Goal: Task Accomplishment & Management: Manage account settings

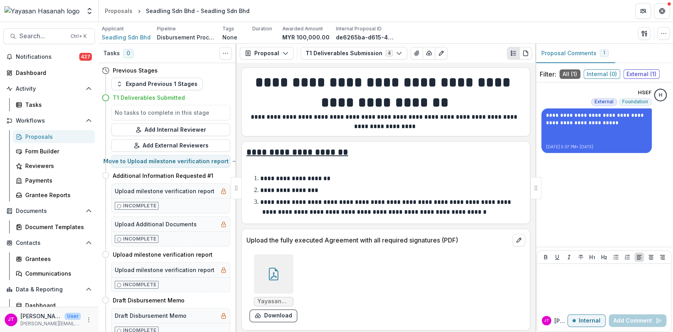
scroll to position [842, 0]
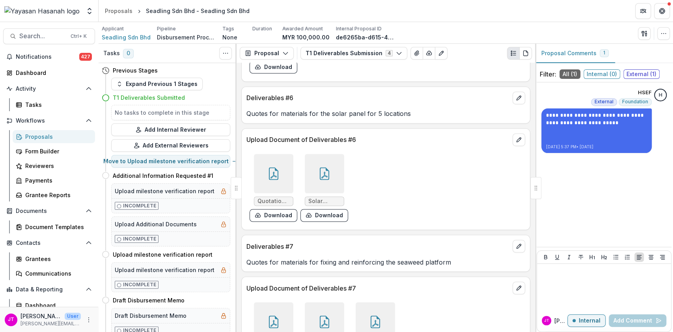
click at [39, 134] on div "Proposals" at bounding box center [57, 137] width 64 height 8
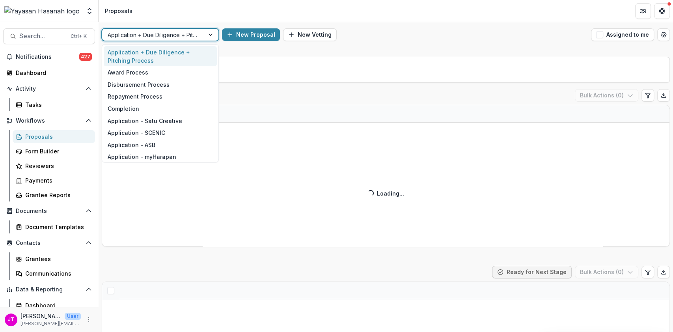
click at [208, 36] on div at bounding box center [211, 35] width 14 height 12
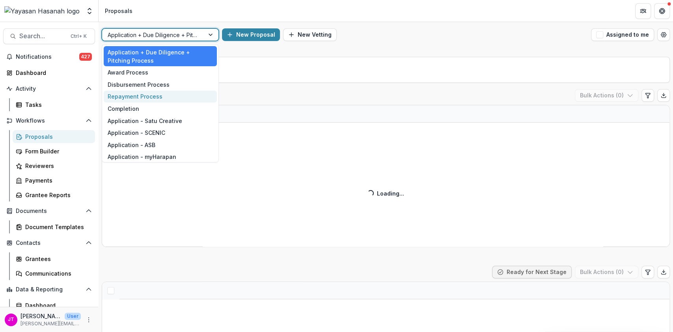
click at [163, 91] on div "Repayment Process" at bounding box center [160, 97] width 113 height 12
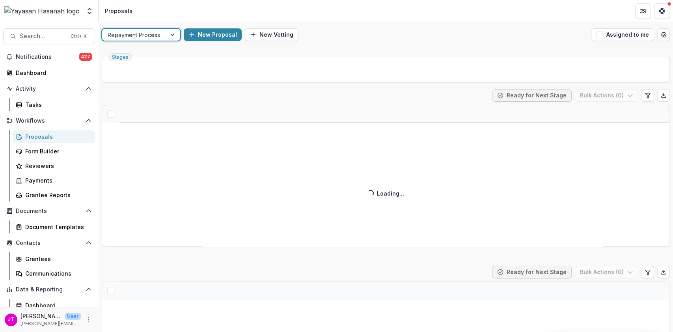
click at [172, 38] on div at bounding box center [173, 35] width 14 height 12
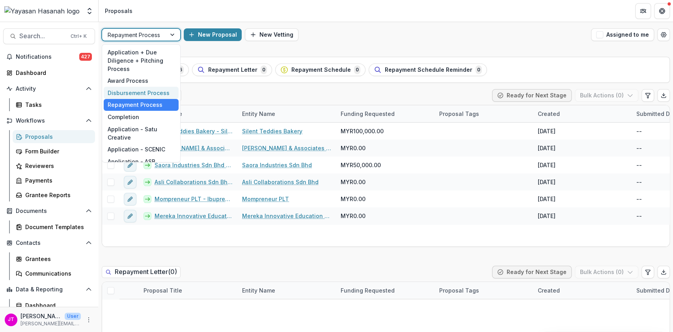
click at [155, 91] on div "Disbursement Process" at bounding box center [141, 93] width 75 height 12
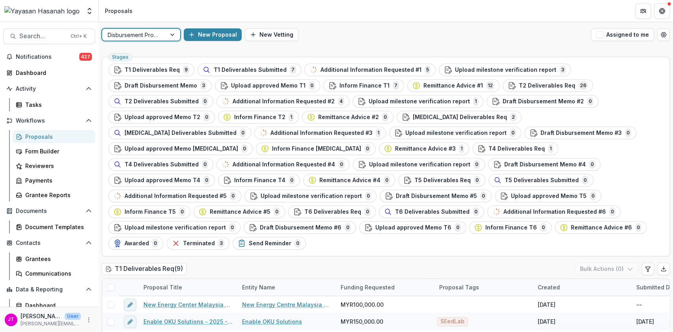
click at [152, 34] on div at bounding box center [134, 35] width 53 height 10
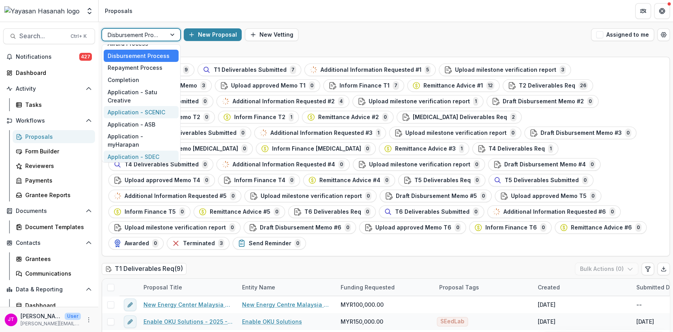
scroll to position [52, 0]
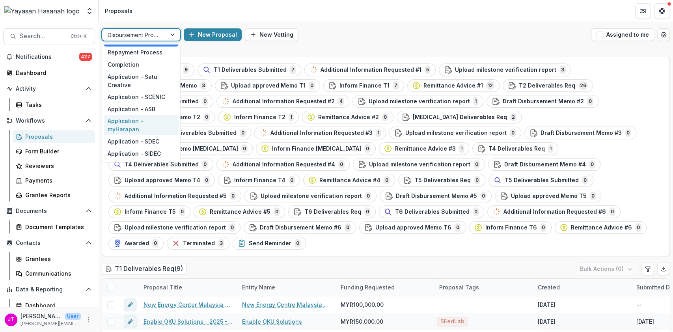
click at [148, 125] on div "Application - myHarapan" at bounding box center [141, 125] width 75 height 21
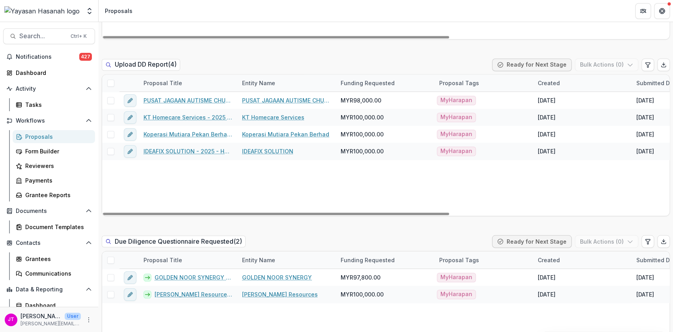
scroll to position [947, 0]
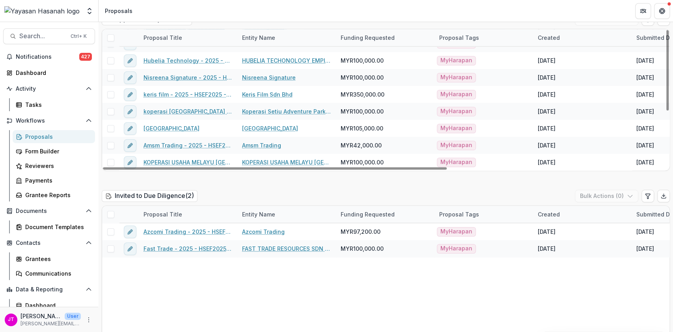
scroll to position [526, 0]
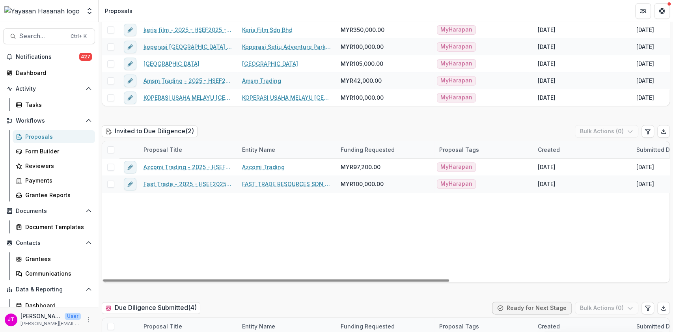
click at [109, 151] on span at bounding box center [110, 149] width 7 height 7
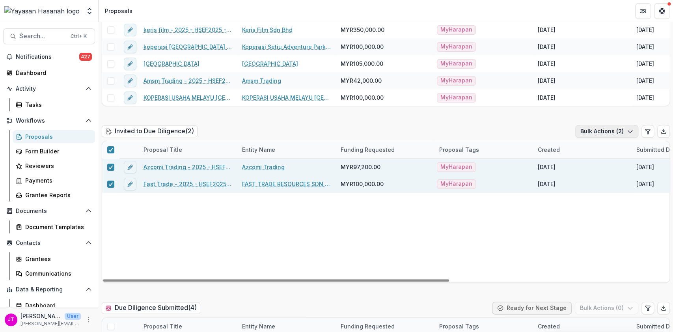
drag, startPoint x: 589, startPoint y: 132, endPoint x: 581, endPoint y: 135, distance: 8.2
click at [589, 131] on button "Bulk Actions ( 2 )" at bounding box center [607, 131] width 63 height 13
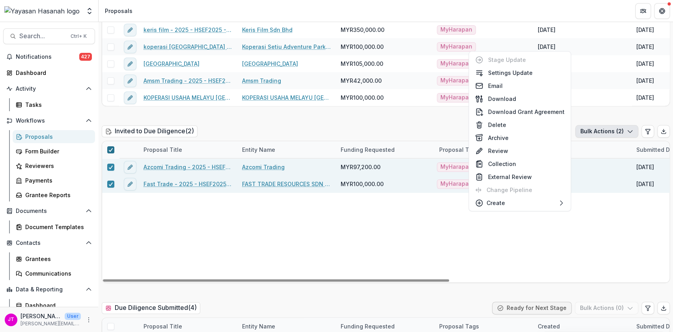
click at [111, 148] on icon at bounding box center [110, 150] width 5 height 4
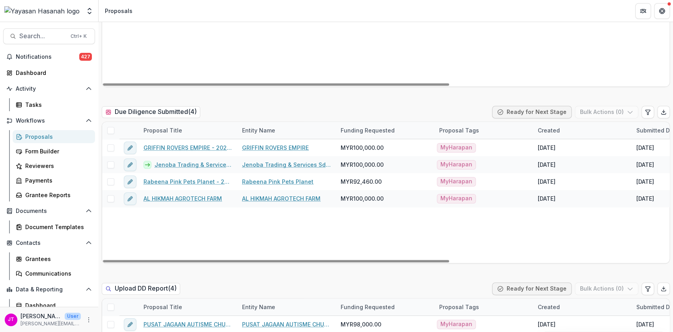
scroll to position [736, 0]
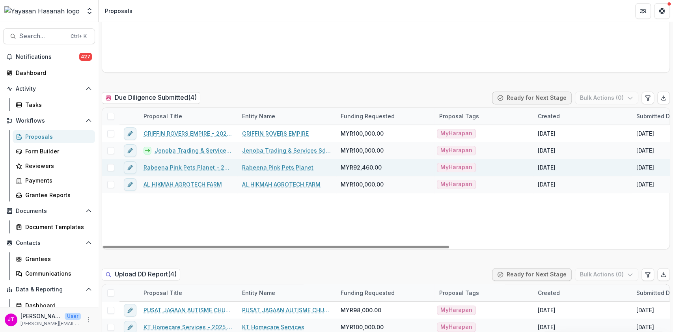
click at [215, 168] on link "Rabeena Pink Pets Planet - 2025 - HSEF2025 - myHarapan" at bounding box center [188, 167] width 89 height 8
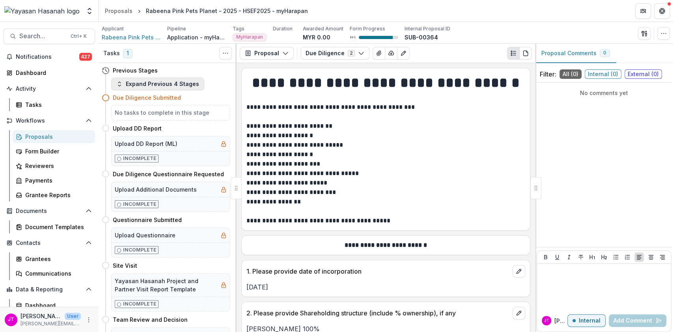
click at [180, 86] on button "Expand Previous 4 Stages" at bounding box center [157, 84] width 93 height 13
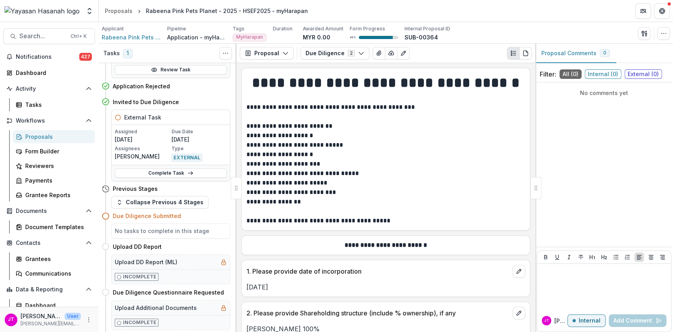
scroll to position [105, 0]
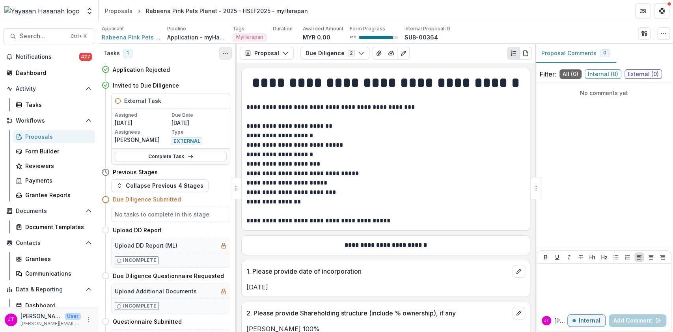
click at [229, 54] on button "Toggle View Cancelled Tasks" at bounding box center [225, 53] width 13 height 13
click at [227, 71] on icon "button" at bounding box center [229, 71] width 6 height 6
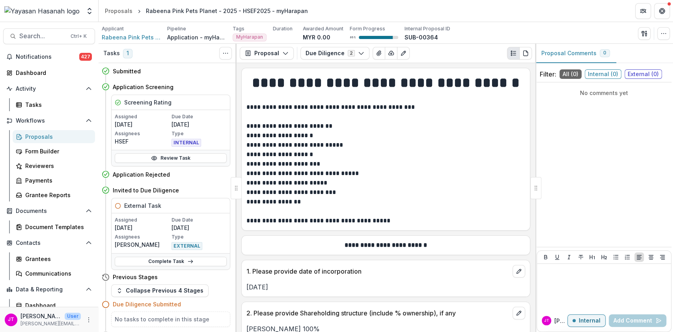
click at [125, 49] on span "1" at bounding box center [127, 53] width 9 height 9
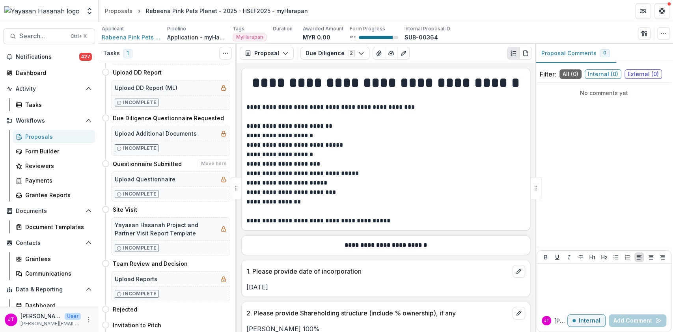
scroll to position [210, 0]
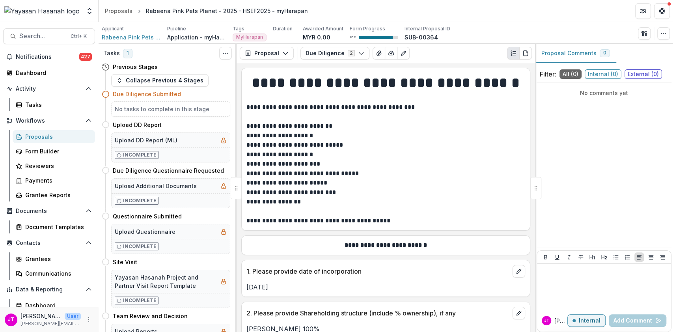
click at [171, 109] on h5 "No tasks to complete in this stage" at bounding box center [171, 109] width 112 height 8
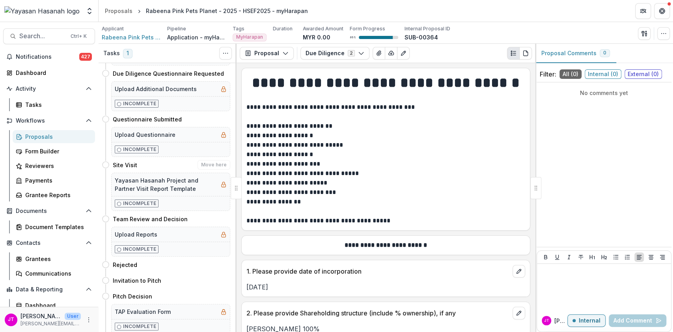
scroll to position [377, 0]
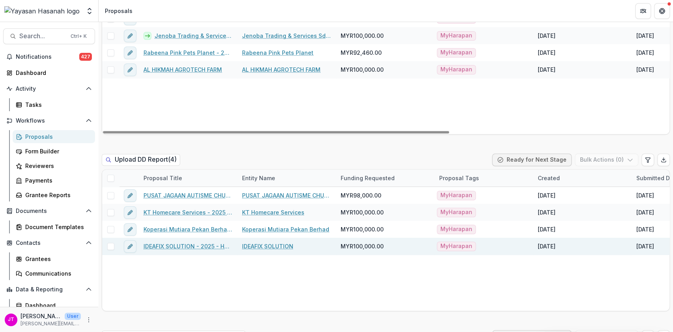
scroll to position [894, 0]
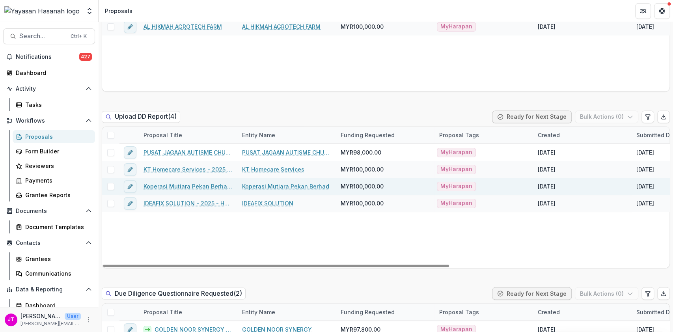
click at [168, 186] on link "Koperasi Mutiara Pekan Berhad - 2025 - HSEF2025 - myHarapan" at bounding box center [188, 186] width 89 height 8
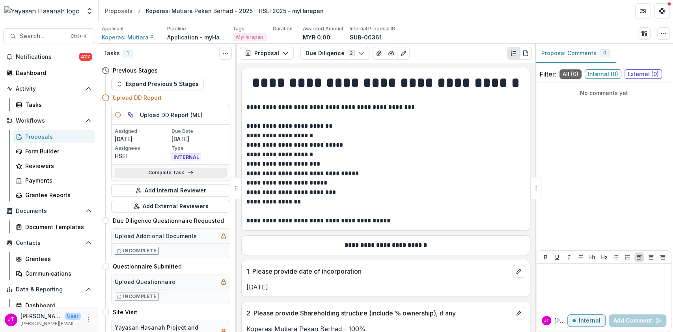
click at [176, 170] on link "Complete Task" at bounding box center [171, 172] width 112 height 9
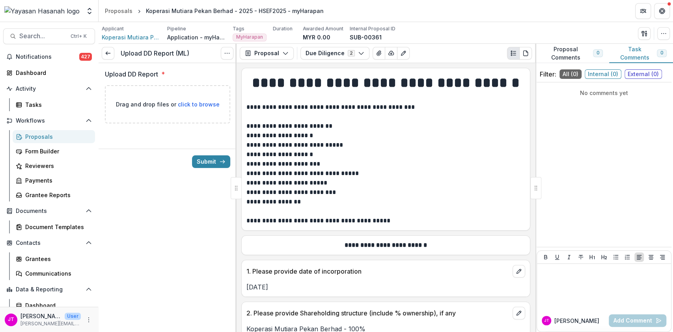
click at [225, 53] on circle "Options" at bounding box center [225, 53] width 0 height 0
click at [208, 88] on button "Cancel Task" at bounding box center [189, 87] width 84 height 13
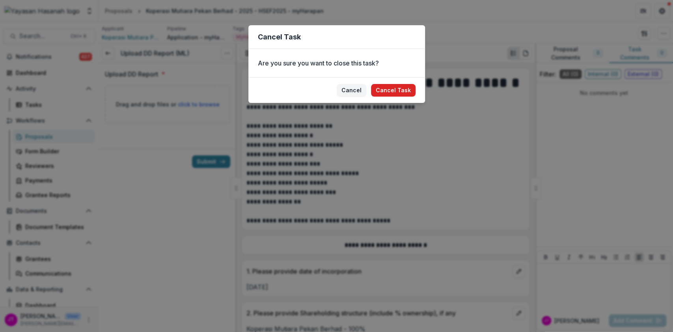
click at [382, 90] on button "Cancel Task" at bounding box center [393, 90] width 45 height 13
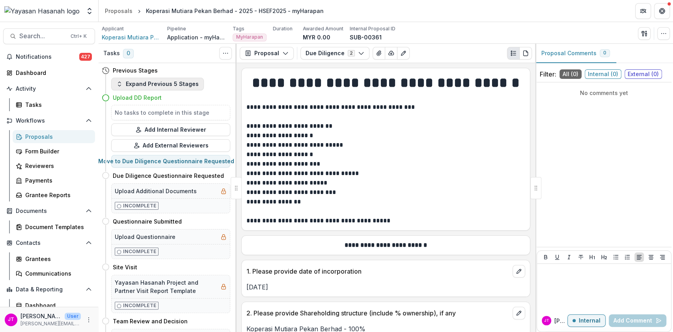
click at [187, 85] on button "Expand Previous 5 Stages" at bounding box center [157, 84] width 93 height 13
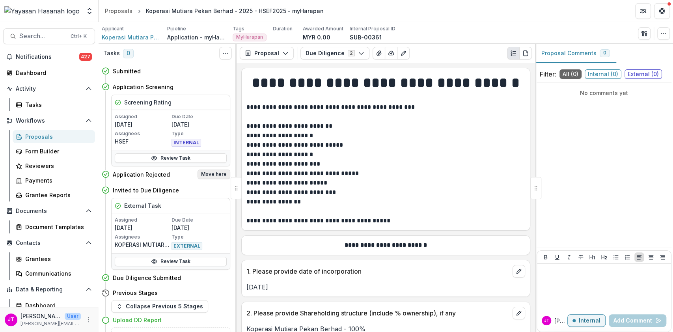
click at [215, 173] on button "Move here" at bounding box center [214, 174] width 33 height 9
select select "**********"
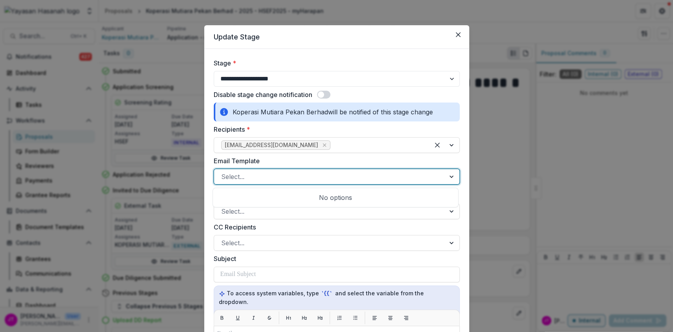
click at [317, 170] on div "Select..." at bounding box center [329, 176] width 231 height 13
click at [309, 181] on div at bounding box center [329, 176] width 217 height 11
click at [296, 177] on div at bounding box center [329, 176] width 217 height 11
click at [462, 35] on button "Close" at bounding box center [458, 34] width 13 height 13
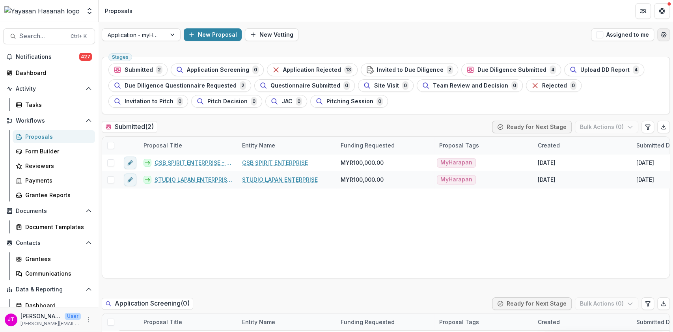
click at [661, 34] on icon "Open table manager" at bounding box center [664, 35] width 6 height 6
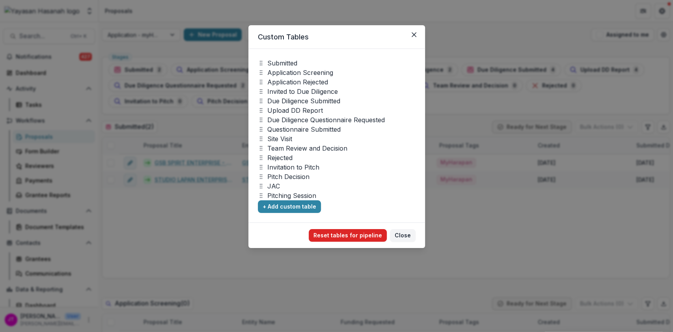
click at [364, 233] on button "Reset tables for pipeline" at bounding box center [348, 235] width 78 height 13
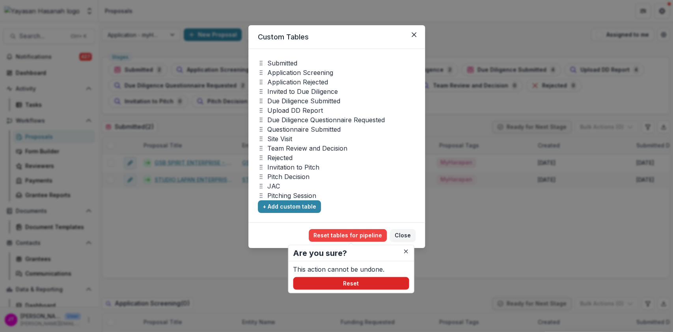
click at [359, 284] on button "Reset" at bounding box center [351, 283] width 116 height 13
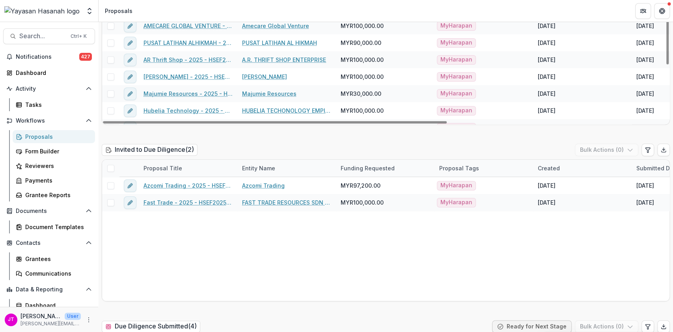
scroll to position [526, 0]
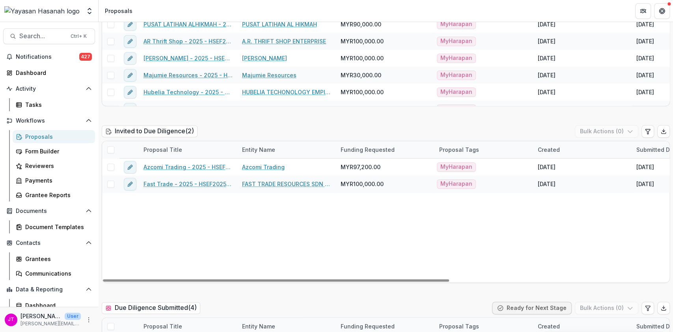
click at [109, 151] on span at bounding box center [110, 149] width 7 height 7
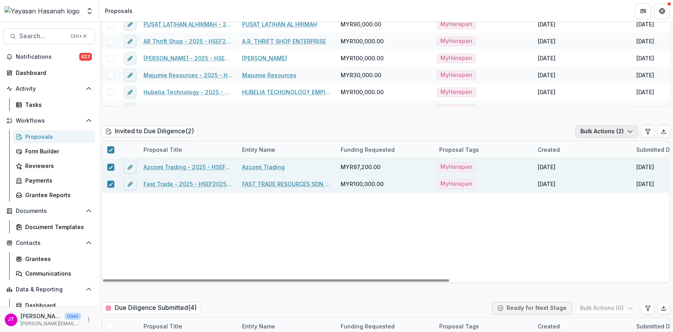
click at [590, 132] on button "Bulk Actions ( 2 )" at bounding box center [607, 131] width 63 height 13
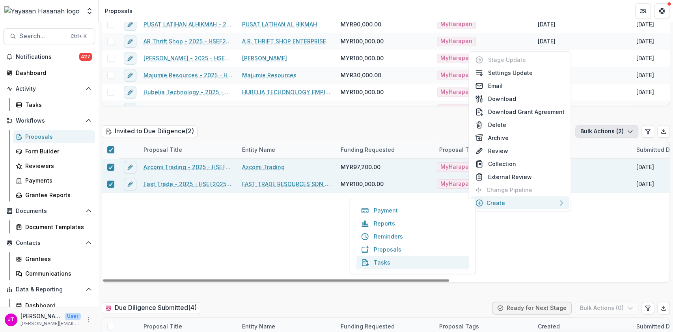
click at [372, 260] on button "Tasks" at bounding box center [413, 262] width 113 height 13
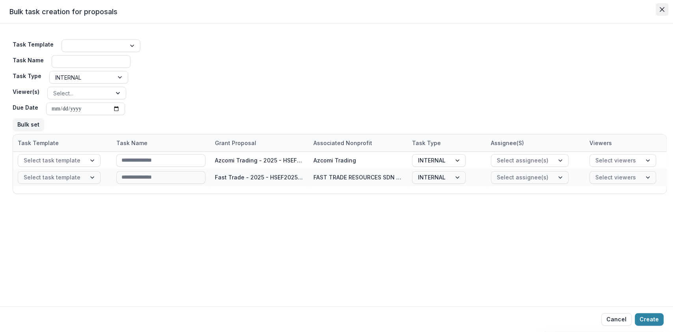
click at [661, 10] on icon "Close" at bounding box center [662, 9] width 5 height 5
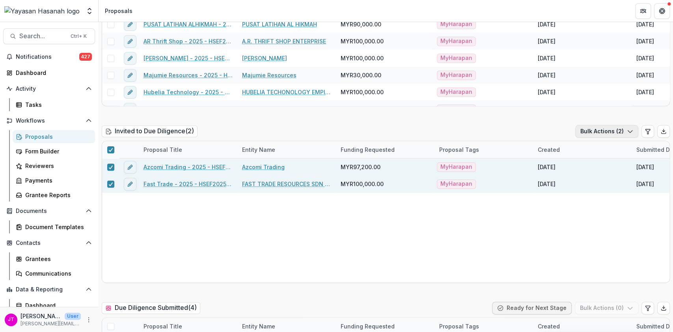
click at [628, 130] on icon "button" at bounding box center [630, 131] width 6 height 6
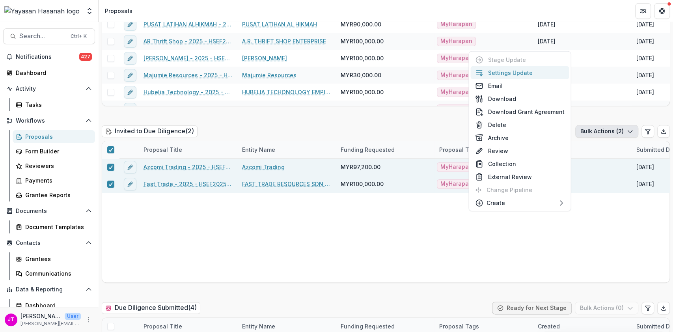
click at [530, 74] on button "Settings Update" at bounding box center [520, 72] width 99 height 13
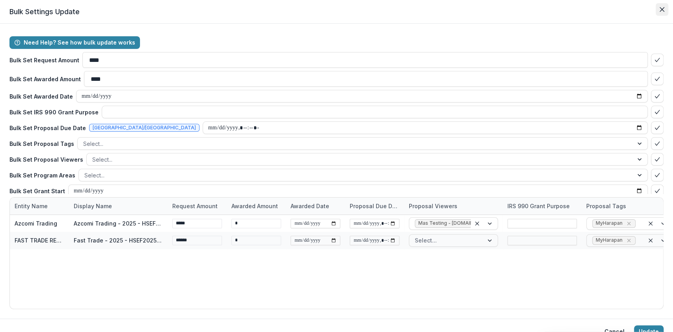
click at [664, 12] on button "Close" at bounding box center [662, 9] width 13 height 13
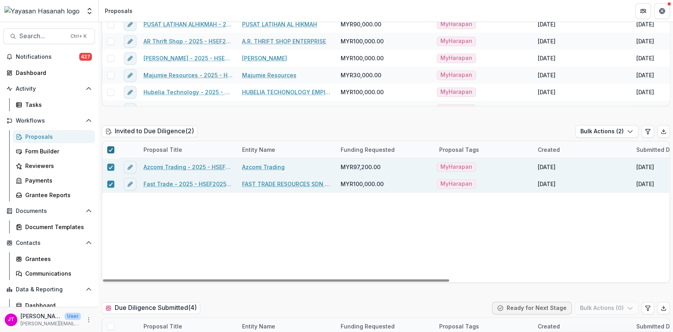
click at [112, 148] on icon at bounding box center [110, 150] width 5 height 4
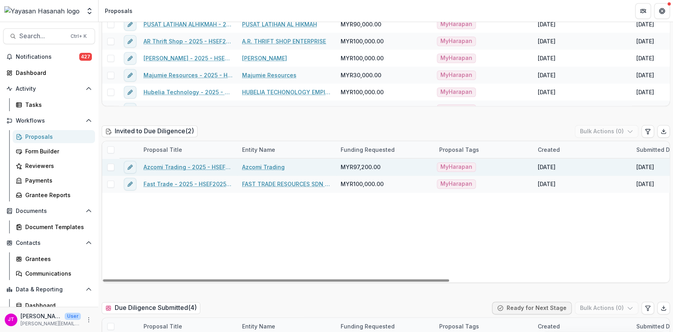
click at [213, 166] on link "Azcomi Trading - 2025 - HSEF2025 - MyHarapan" at bounding box center [188, 167] width 89 height 8
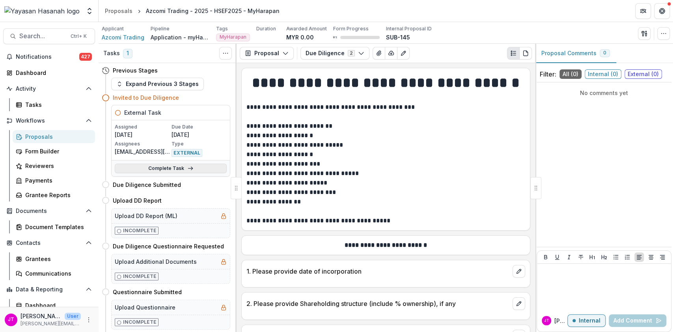
click at [194, 167] on link "Complete Task" at bounding box center [171, 168] width 112 height 9
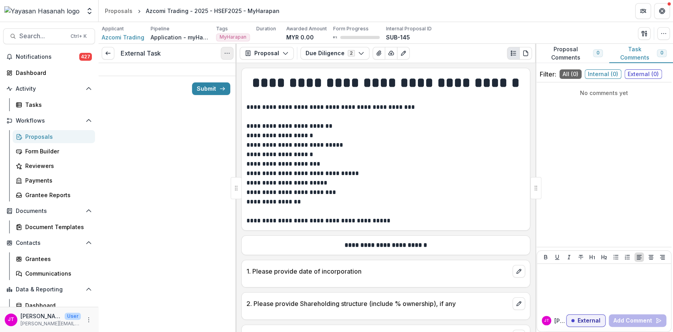
click at [227, 52] on icon "Options" at bounding box center [227, 53] width 6 height 6
click at [198, 87] on button "Cancel Task" at bounding box center [189, 87] width 84 height 13
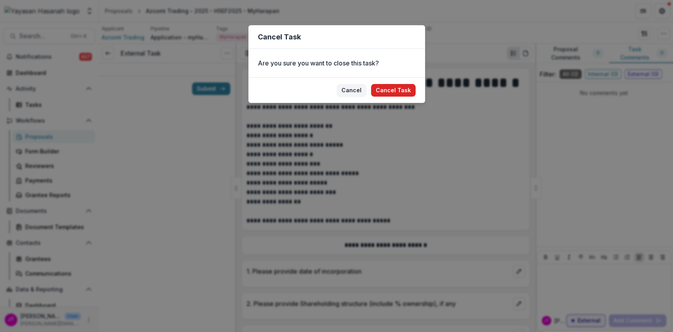
click at [395, 90] on button "Cancel Task" at bounding box center [393, 90] width 45 height 13
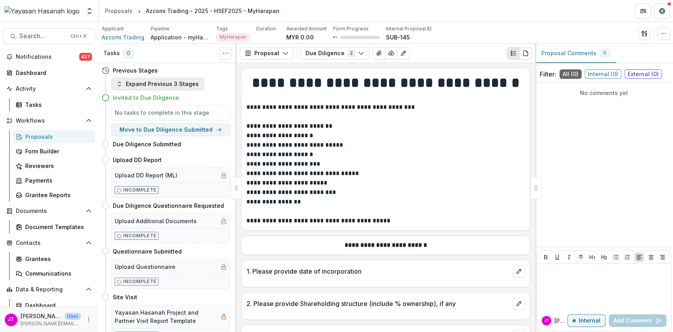
click at [166, 89] on button "Expand Previous 3 Stages" at bounding box center [157, 84] width 93 height 13
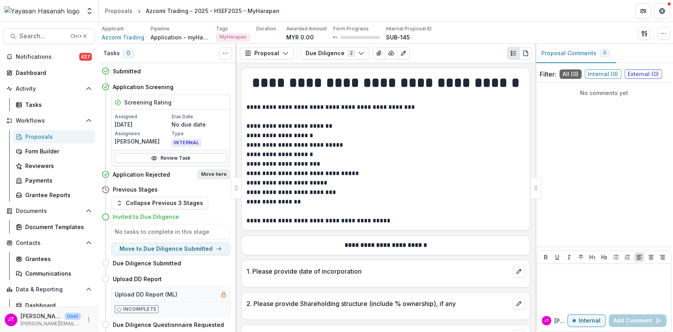
click at [208, 175] on button "Move here" at bounding box center [214, 174] width 33 height 9
select select "**********"
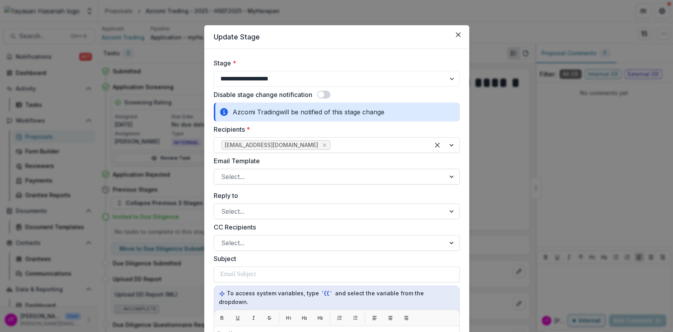
click at [307, 183] on div "Select..." at bounding box center [329, 176] width 231 height 13
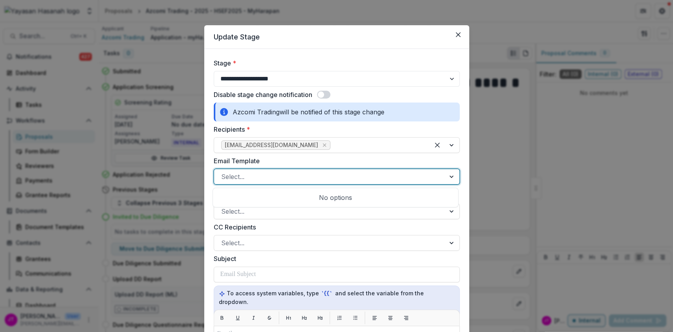
click at [305, 196] on div "No options" at bounding box center [336, 198] width 242 height 16
click at [314, 173] on div at bounding box center [329, 176] width 217 height 11
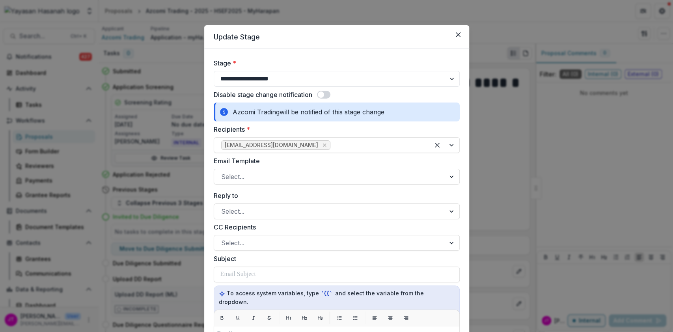
scroll to position [52, 0]
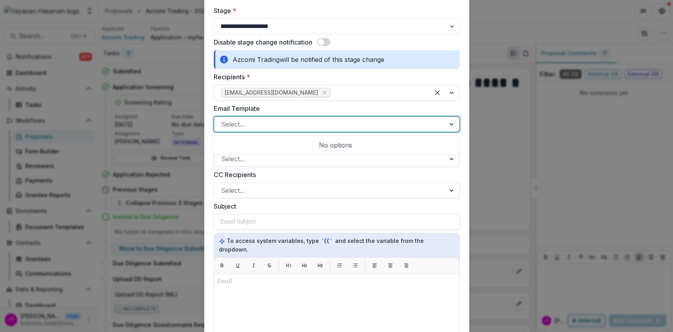
click at [320, 124] on div at bounding box center [329, 124] width 217 height 11
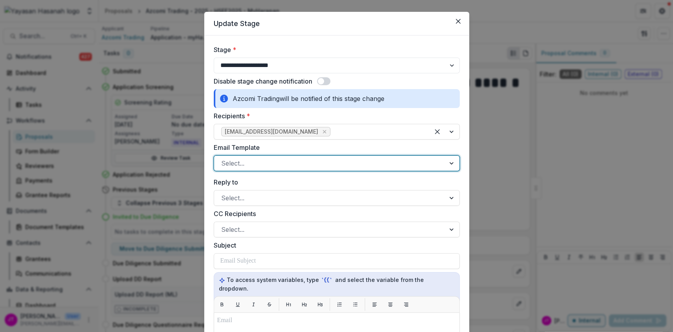
scroll to position [0, 0]
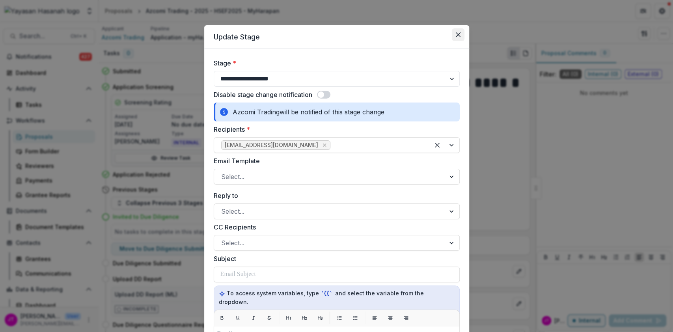
click at [459, 32] on icon "Close" at bounding box center [458, 34] width 5 height 5
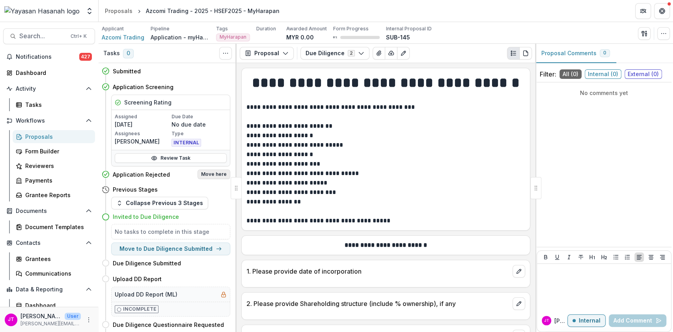
click at [209, 172] on button "Move here" at bounding box center [214, 174] width 33 height 9
select select "**********"
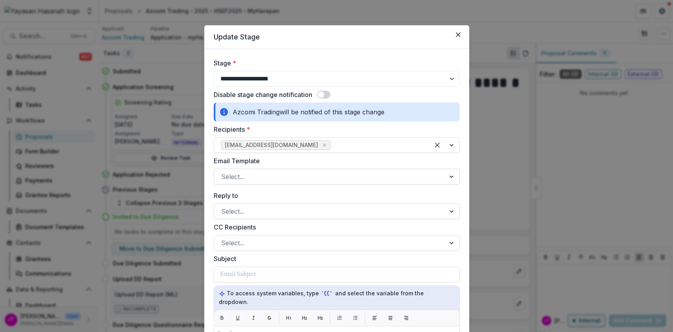
click at [374, 181] on div at bounding box center [329, 176] width 217 height 11
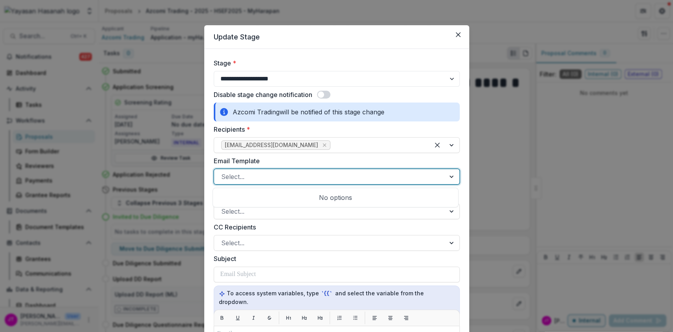
click at [363, 198] on div "No options" at bounding box center [336, 198] width 242 height 16
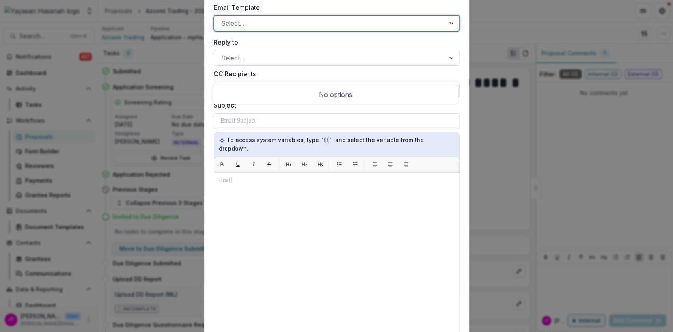
scroll to position [158, 0]
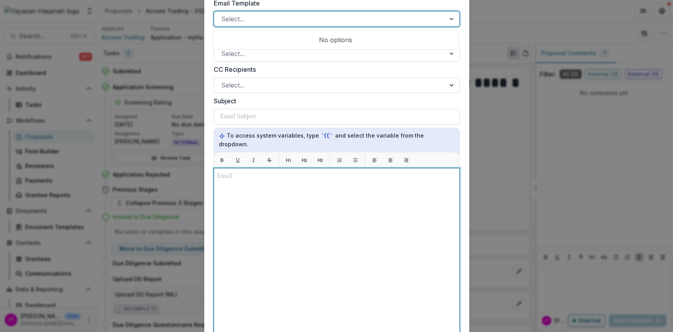
click at [341, 181] on div at bounding box center [336, 267] width 239 height 190
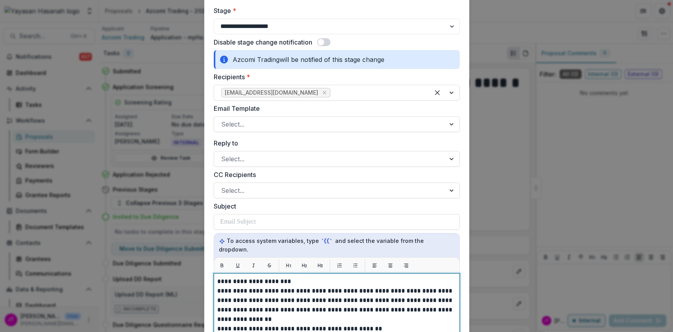
scroll to position [65, 0]
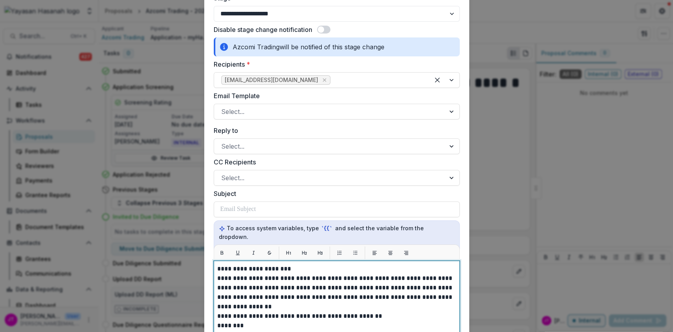
click at [218, 274] on p "**********" at bounding box center [336, 293] width 239 height 38
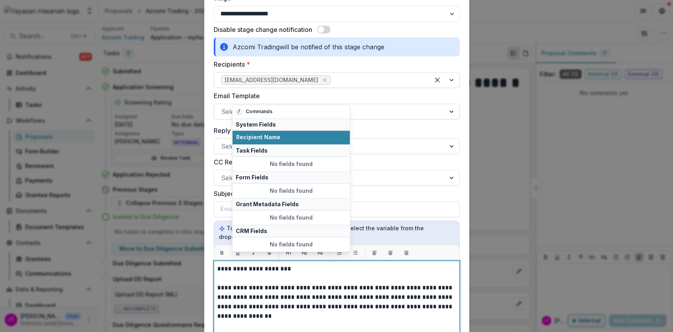
click at [287, 264] on p "**********" at bounding box center [336, 268] width 239 height 9
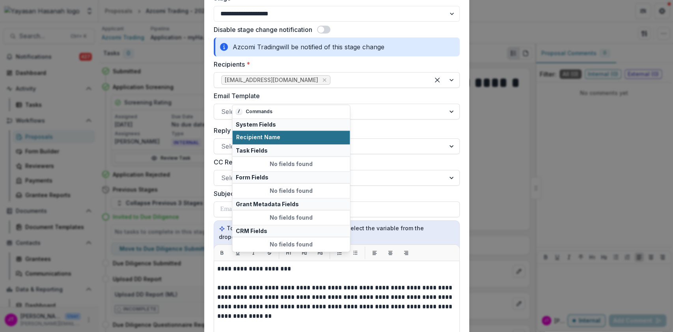
click at [271, 136] on span "Recipient Name" at bounding box center [291, 138] width 110 height 7
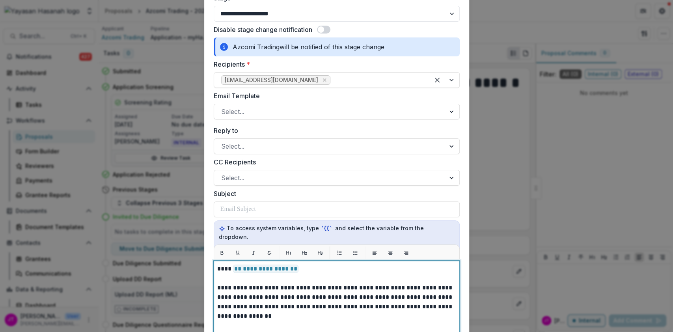
scroll to position [118, 0]
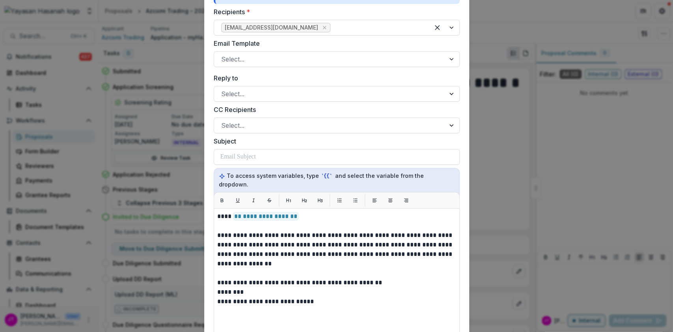
click at [215, 282] on div "**********" at bounding box center [337, 306] width 246 height 197
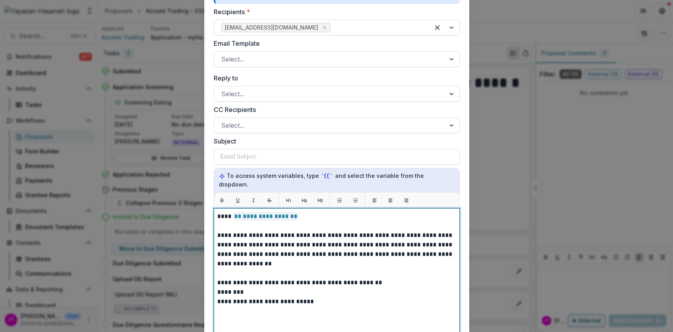
click at [217, 288] on p "********" at bounding box center [336, 292] width 239 height 9
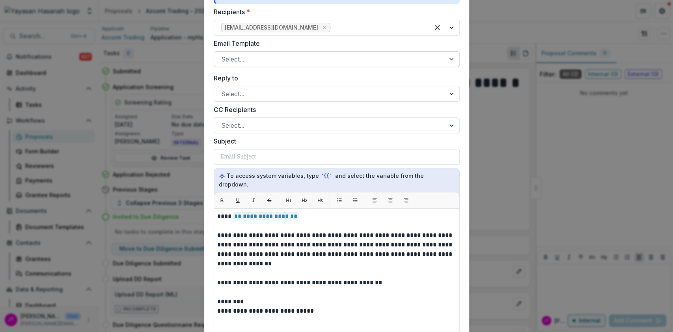
click at [299, 57] on div at bounding box center [329, 59] width 217 height 11
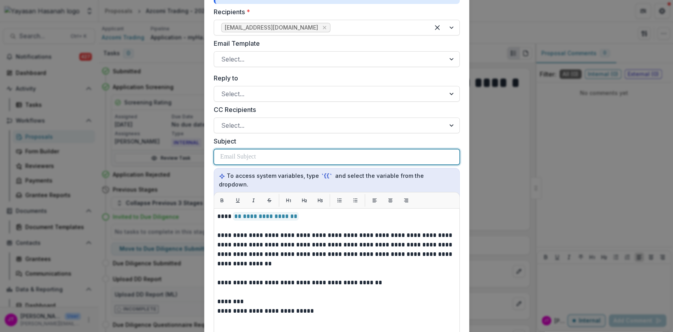
click at [260, 155] on div at bounding box center [337, 157] width 233 height 15
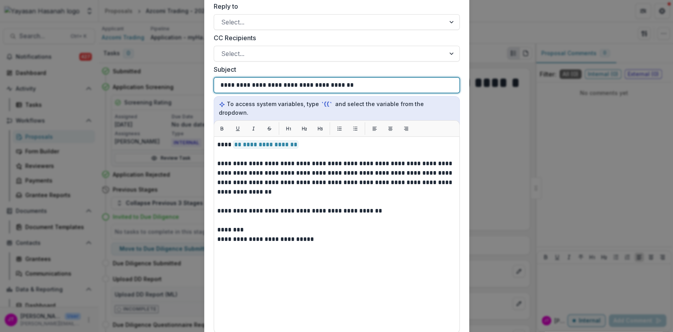
scroll to position [319, 0]
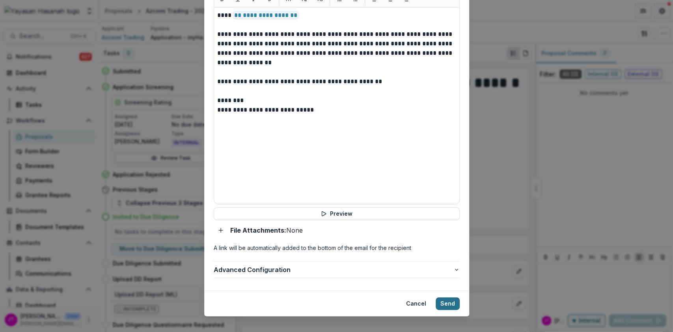
click at [442, 297] on button "Send" at bounding box center [448, 303] width 24 height 13
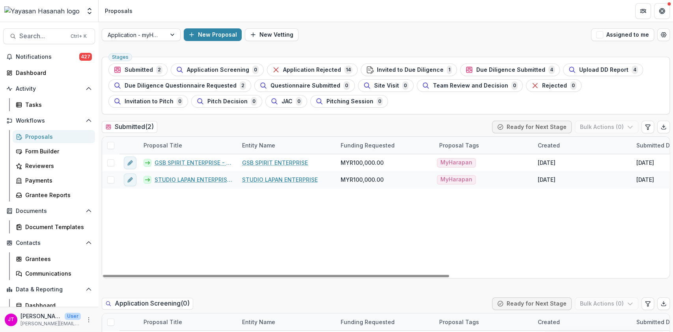
click at [107, 144] on span at bounding box center [110, 145] width 7 height 7
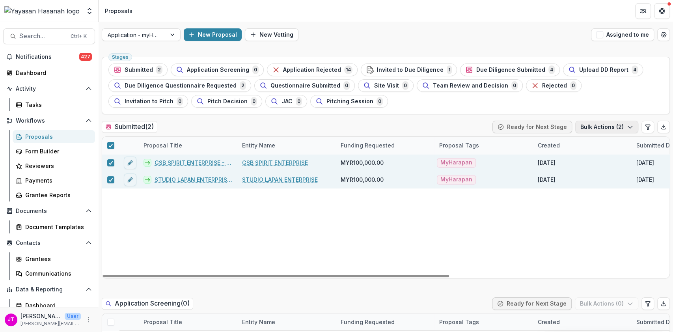
click at [599, 128] on button "Bulk Actions ( 2 )" at bounding box center [607, 127] width 63 height 13
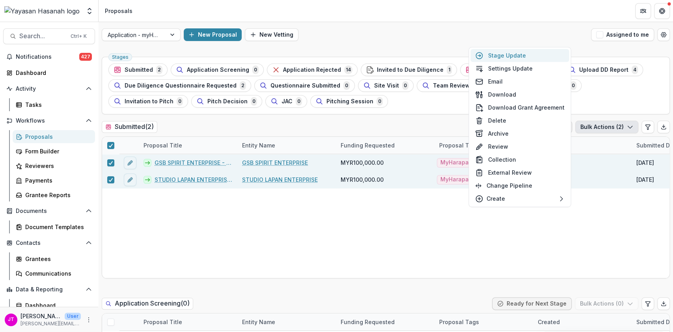
click at [540, 54] on button "Stage Update" at bounding box center [520, 55] width 99 height 13
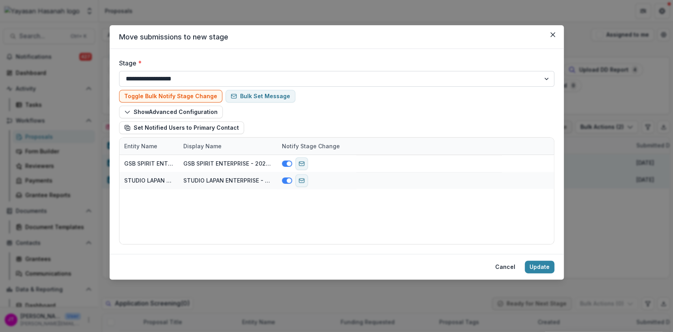
click at [263, 79] on select "**********" at bounding box center [337, 79] width 436 height 16
select select "**********"
click at [119, 71] on select "**********" at bounding box center [337, 79] width 436 height 16
click at [237, 96] on button "Bulk Set Message" at bounding box center [261, 96] width 70 height 13
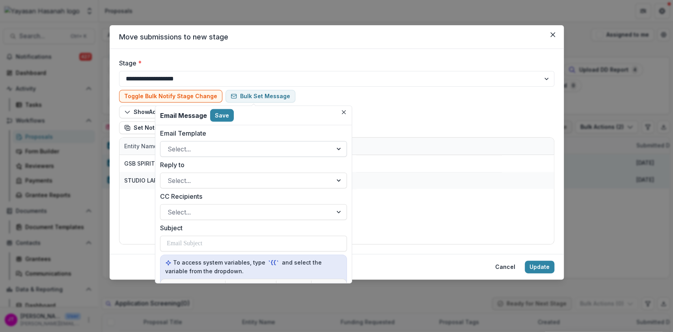
click at [238, 151] on div at bounding box center [247, 149] width 158 height 11
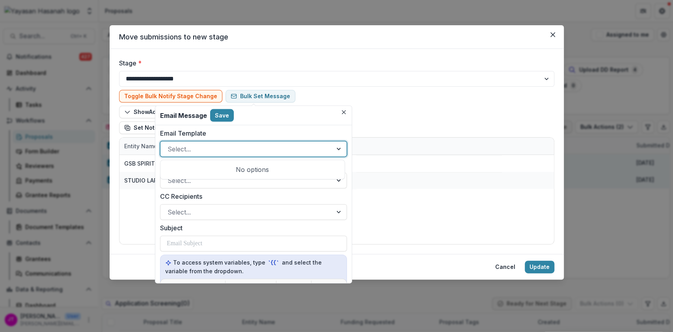
click at [238, 169] on div "No options" at bounding box center [252, 170] width 181 height 16
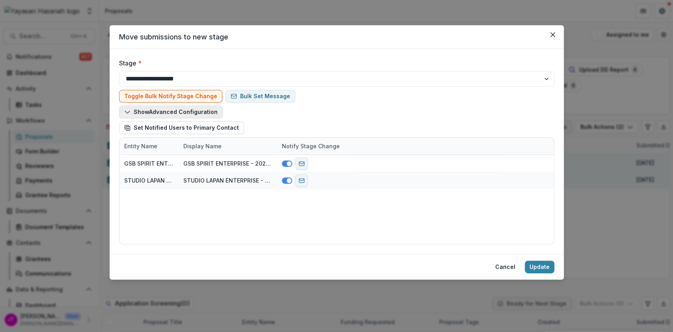
click at [198, 114] on button "Show Advanced Configuration" at bounding box center [171, 112] width 104 height 13
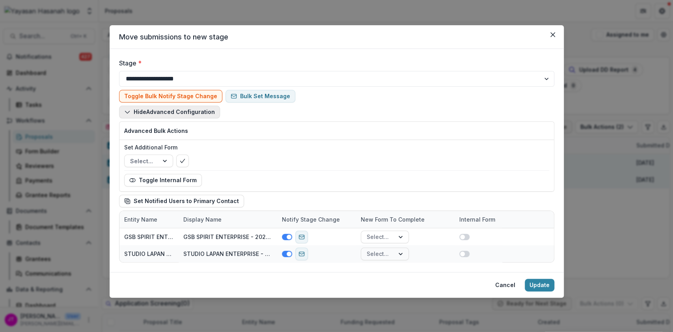
click at [198, 114] on button "Hide Advanced Configuration" at bounding box center [169, 112] width 101 height 13
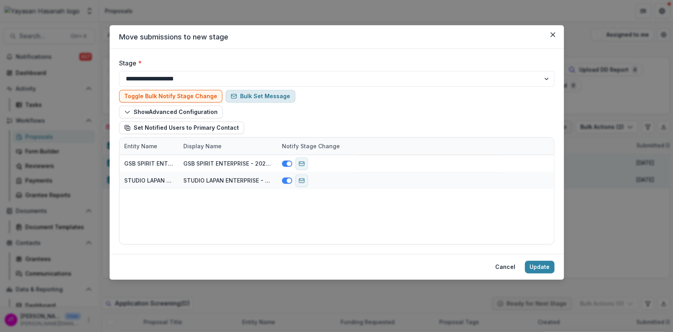
click at [260, 101] on button "Bulk Set Message" at bounding box center [261, 96] width 70 height 13
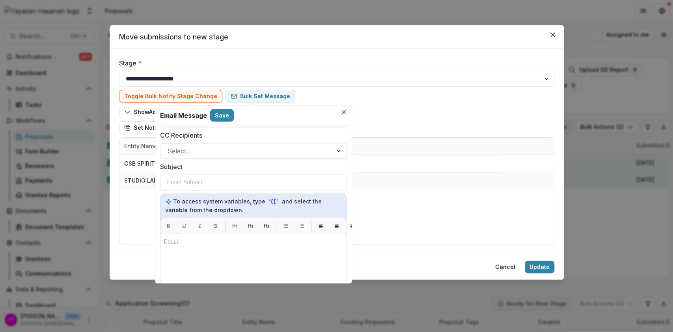
scroll to position [158, 0]
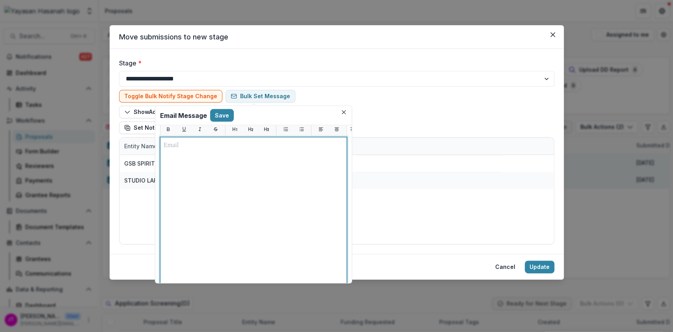
click at [270, 159] on div at bounding box center [254, 236] width 180 height 190
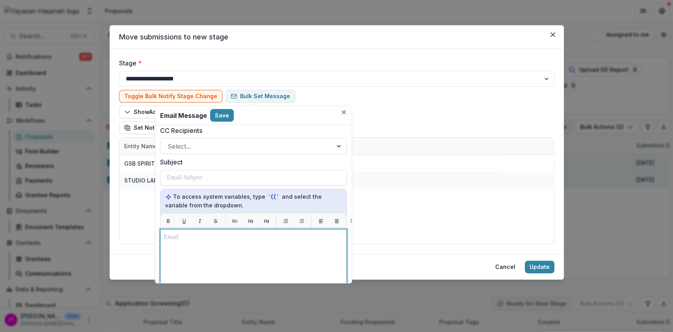
scroll to position [52, 0]
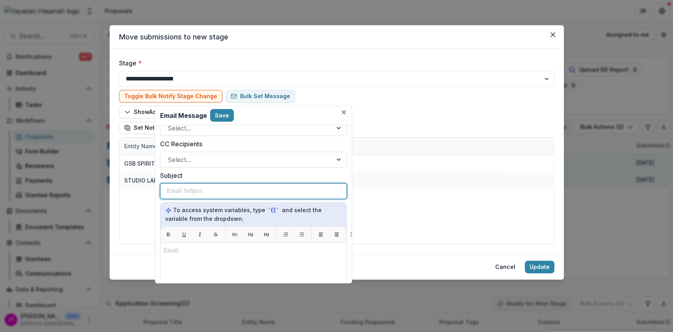
click at [249, 187] on div at bounding box center [254, 191] width 174 height 15
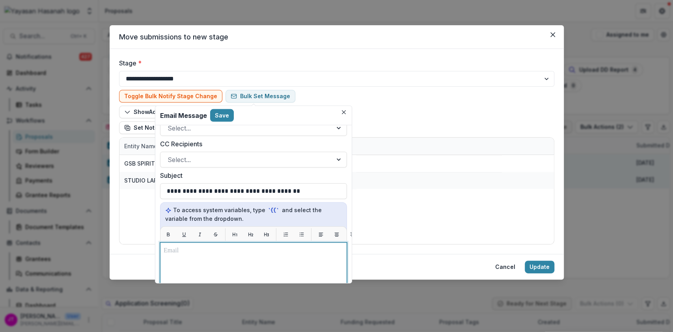
click at [200, 253] on p at bounding box center [254, 250] width 180 height 9
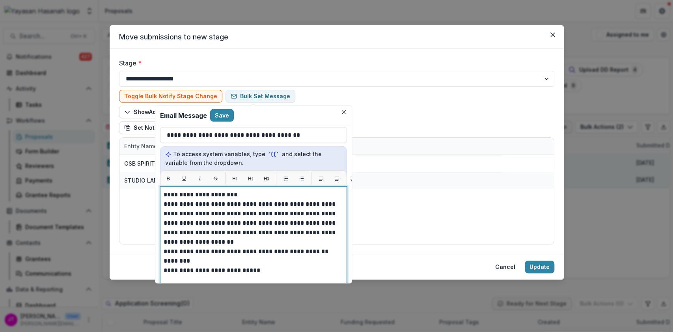
click at [165, 202] on p "**********" at bounding box center [253, 223] width 178 height 47
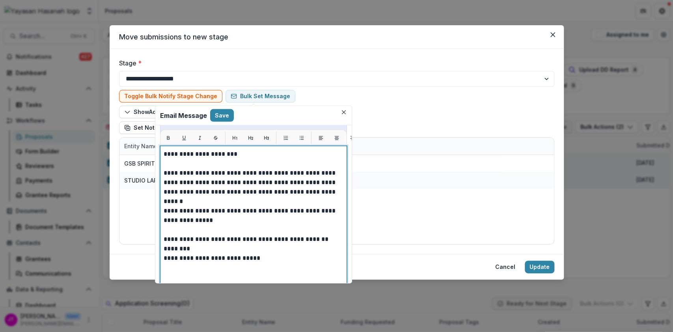
scroll to position [170, 0]
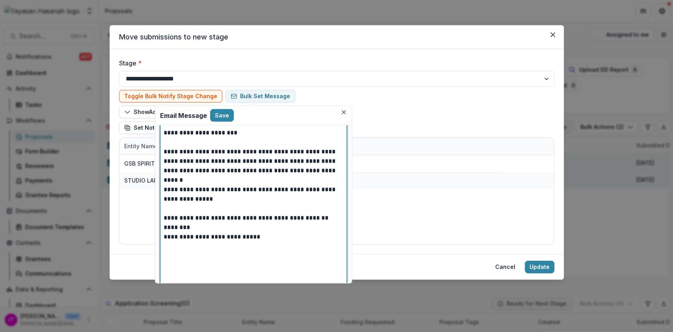
click at [164, 224] on p "********" at bounding box center [253, 227] width 178 height 9
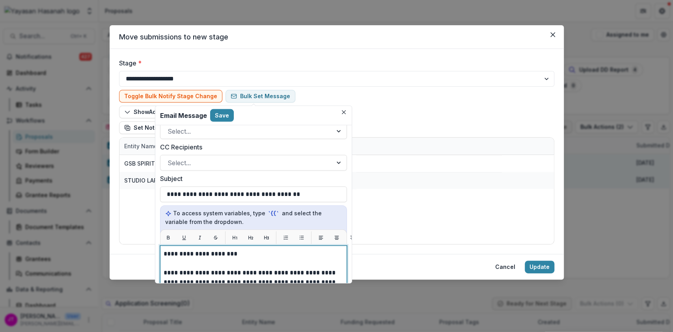
scroll to position [65, 0]
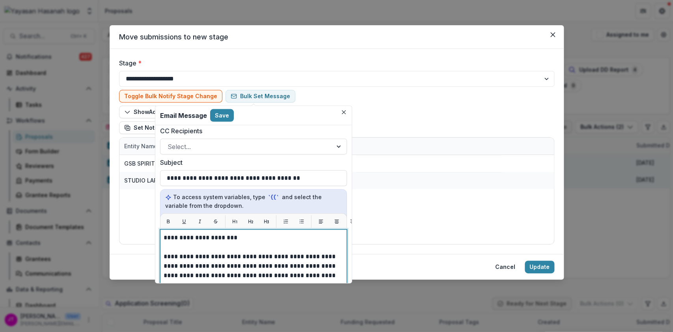
click at [233, 235] on p "**********" at bounding box center [253, 237] width 178 height 9
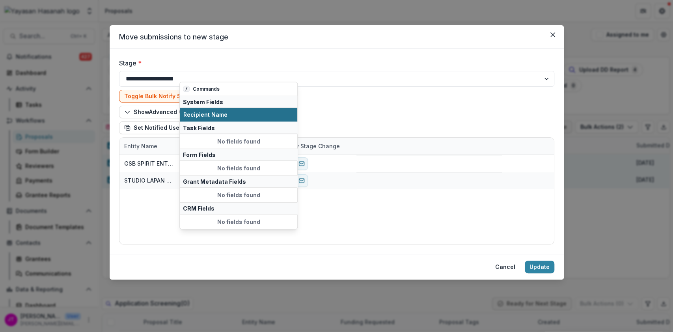
click at [208, 114] on span "Recipient Name" at bounding box center [238, 115] width 110 height 7
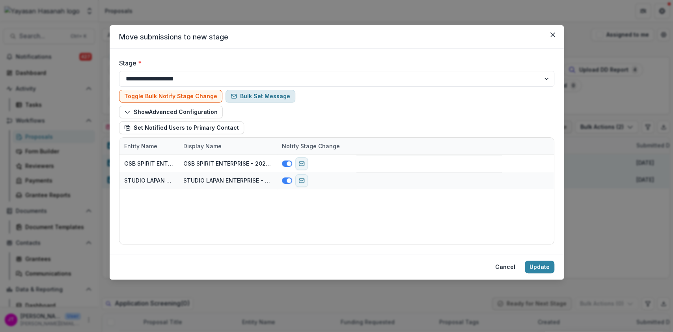
click at [247, 99] on button "Bulk Set Message" at bounding box center [261, 96] width 70 height 13
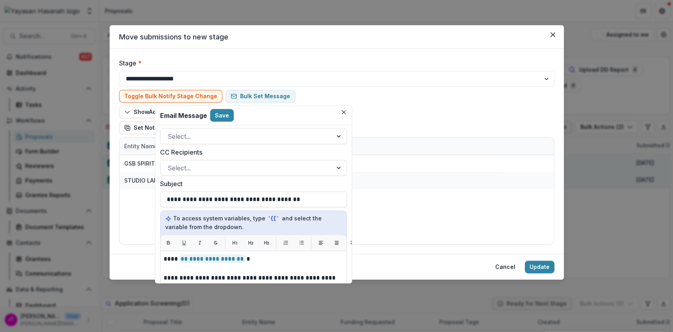
scroll to position [0, 0]
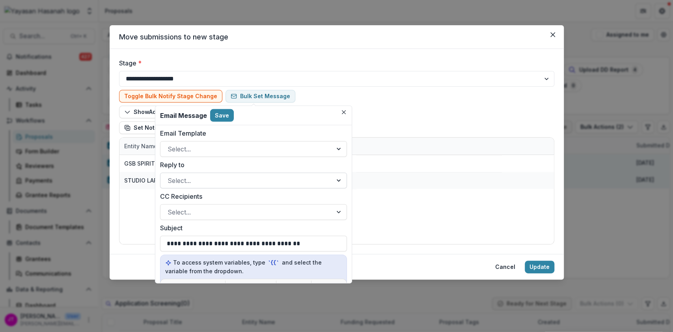
click at [240, 180] on div at bounding box center [247, 180] width 158 height 11
click at [241, 179] on div at bounding box center [247, 180] width 158 height 11
click at [221, 117] on button "Save" at bounding box center [222, 115] width 24 height 13
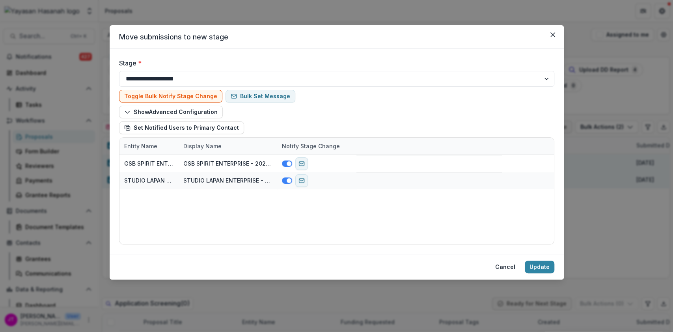
click at [263, 103] on div "Toggle Bulk Notify Stage Change Bulk Set Message Show Advanced Configuration Se…" at bounding box center [337, 112] width 436 height 50
click at [265, 94] on button "Bulk Set Message" at bounding box center [261, 96] width 70 height 13
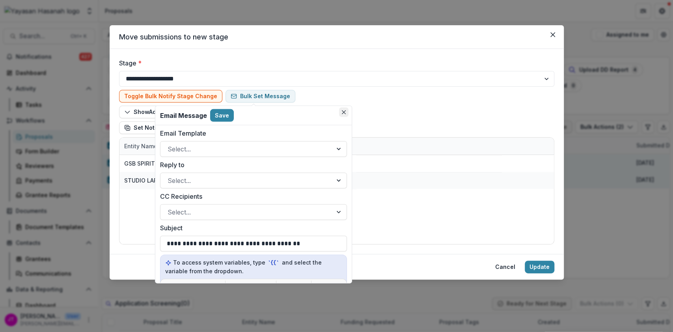
click at [341, 112] on button "Close" at bounding box center [343, 112] width 9 height 9
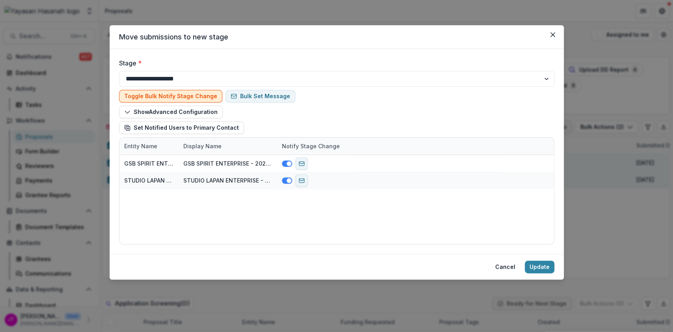
click at [173, 100] on button "Toggle Bulk Notify Stage Change" at bounding box center [170, 96] width 103 height 13
click at [174, 99] on button "Toggle Bulk Notify Stage Change" at bounding box center [170, 96] width 103 height 13
click at [244, 99] on button "Bulk Set Message" at bounding box center [261, 96] width 70 height 13
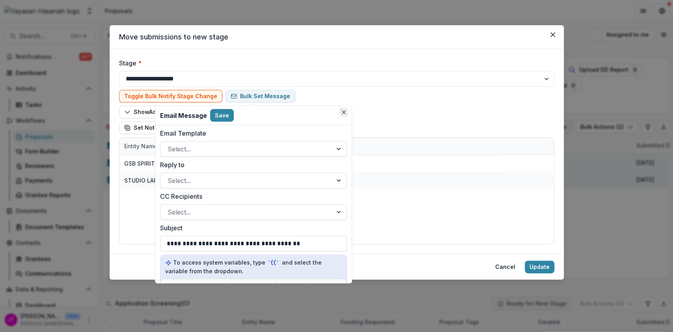
click at [340, 113] on button "Close" at bounding box center [343, 112] width 9 height 9
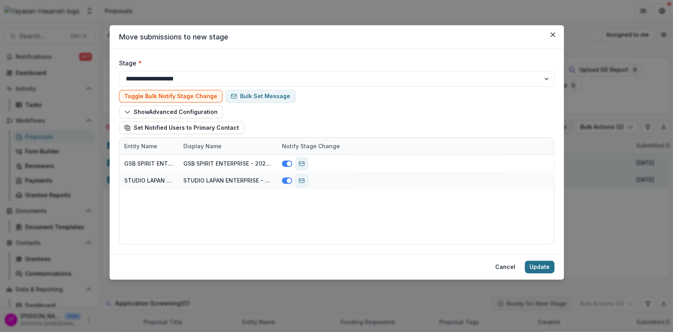
click at [535, 261] on button "Update" at bounding box center [540, 267] width 30 height 13
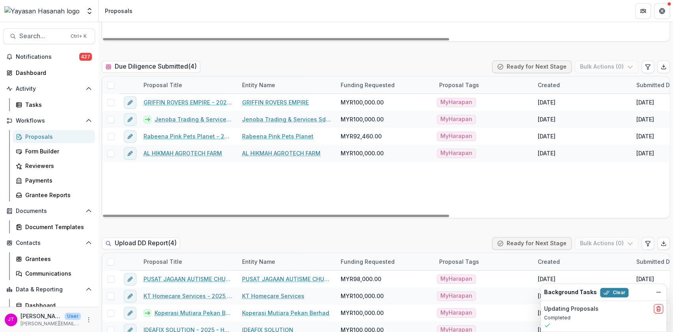
scroll to position [789, 0]
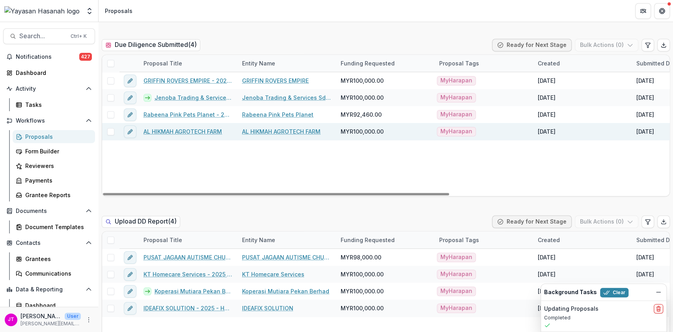
click at [193, 131] on link "AL HIKMAH AGROTECH FARM" at bounding box center [183, 131] width 79 height 8
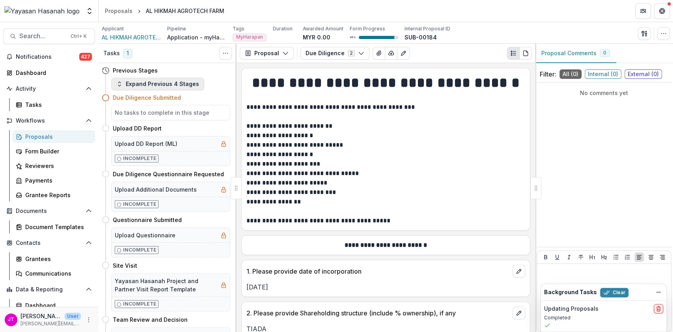
click at [179, 88] on button "Expand Previous 4 Stages" at bounding box center [157, 84] width 93 height 13
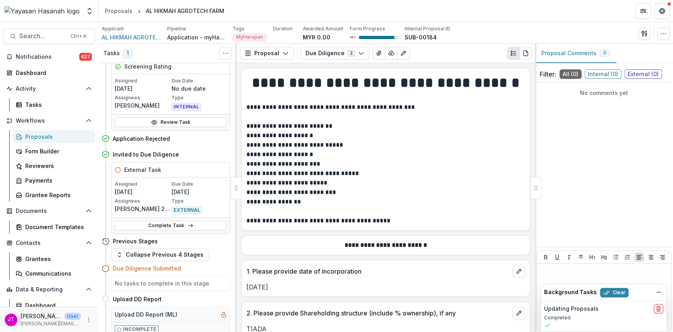
scroll to position [52, 0]
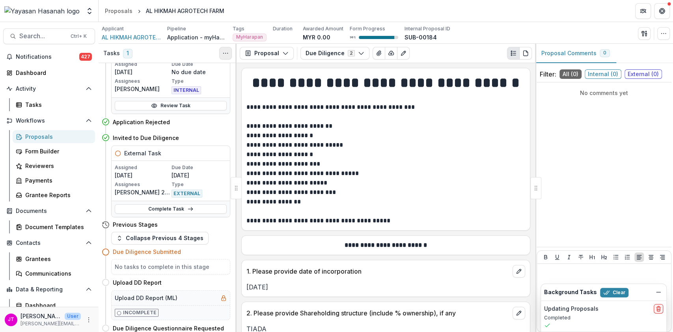
click at [230, 52] on button "Toggle View Cancelled Tasks" at bounding box center [225, 53] width 13 height 13
click at [238, 69] on button "Show Cancelled Tasks" at bounding box center [263, 71] width 84 height 13
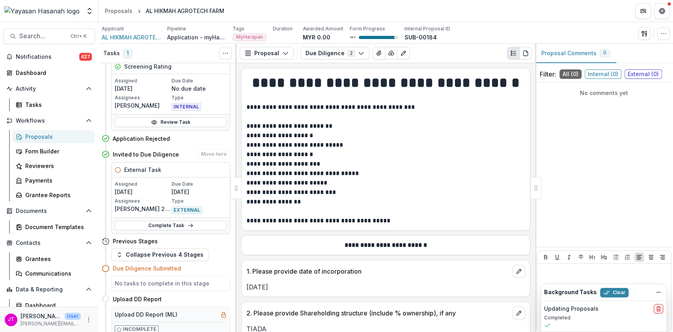
scroll to position [52, 0]
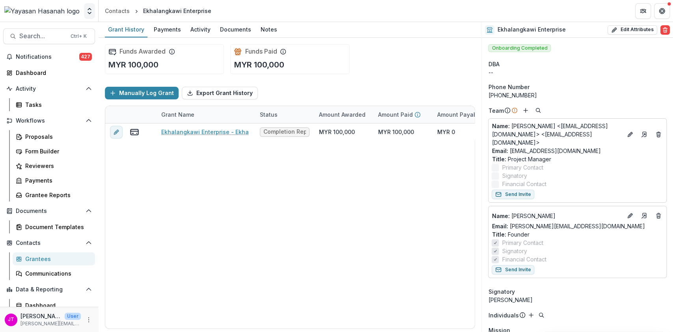
click at [86, 14] on icon "Open entity switcher" at bounding box center [90, 11] width 8 height 8
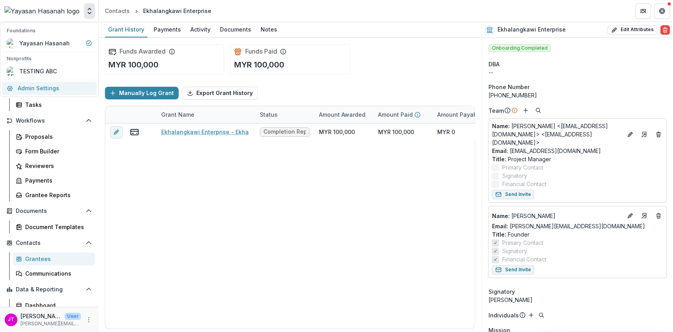
click at [38, 82] on link "Admin Settings" at bounding box center [49, 88] width 95 height 13
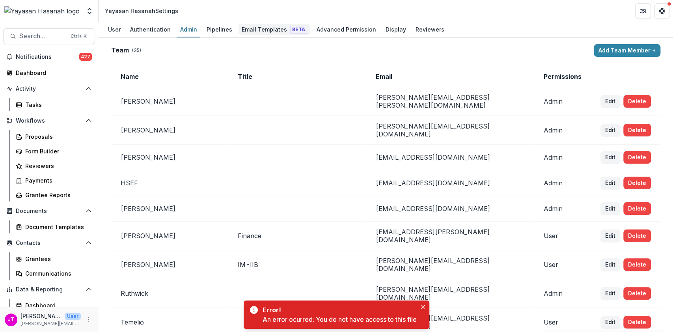
click at [250, 28] on div "Email Templates Beta" at bounding box center [275, 29] width 72 height 11
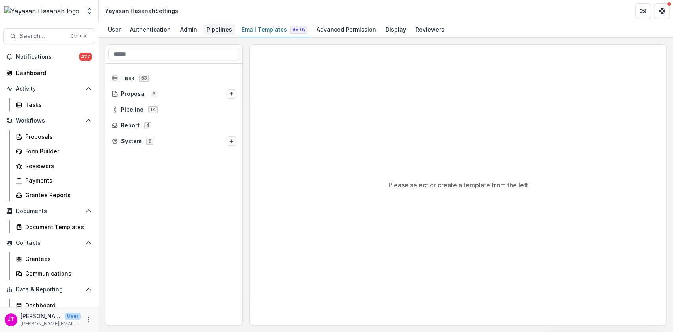
click at [207, 28] on div "Pipelines" at bounding box center [220, 29] width 32 height 11
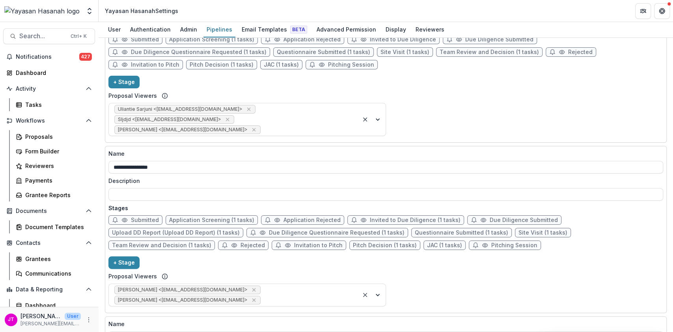
scroll to position [1420, 0]
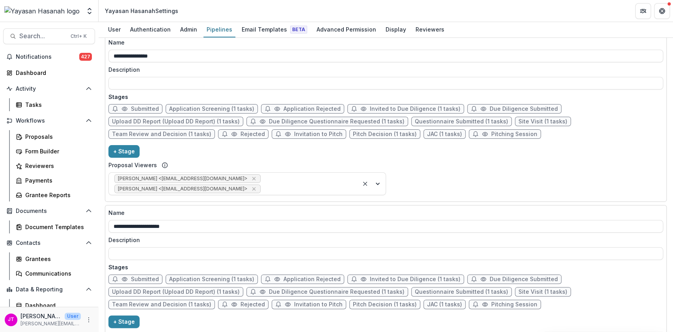
click at [284, 276] on span "Application Rejected" at bounding box center [312, 279] width 57 height 7
select select "******"
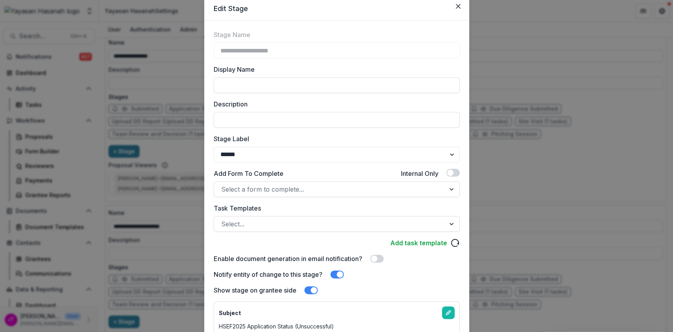
scroll to position [0, 0]
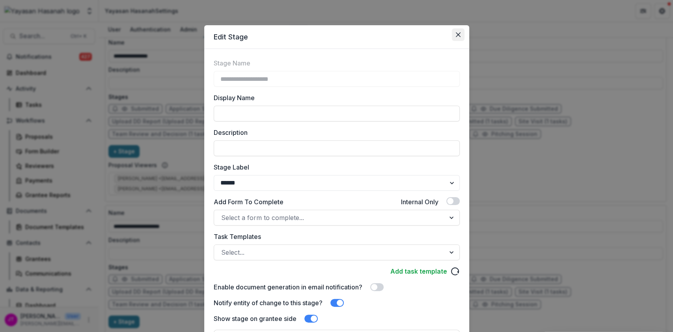
click at [459, 30] on button "Close" at bounding box center [458, 34] width 13 height 13
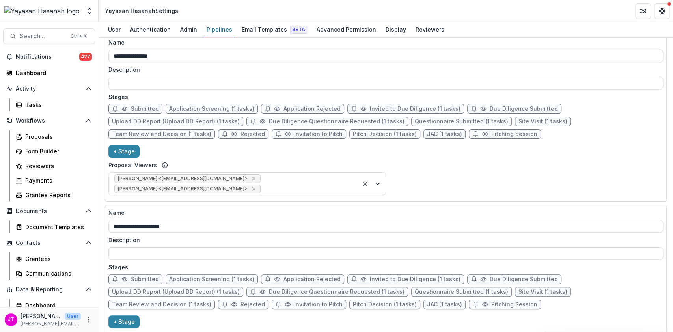
click at [211, 276] on span "Application Screening (1 tasks)" at bounding box center [211, 279] width 85 height 7
select select "******"
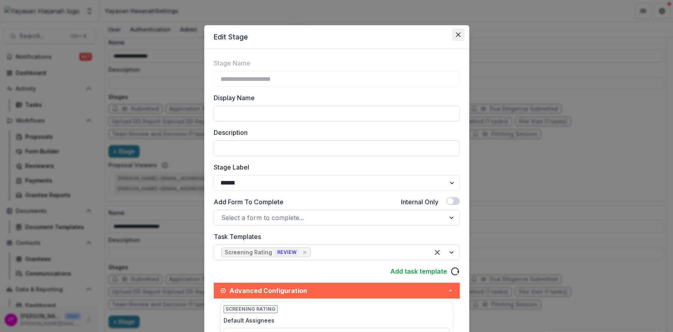
click at [460, 40] on button "Close" at bounding box center [458, 34] width 13 height 13
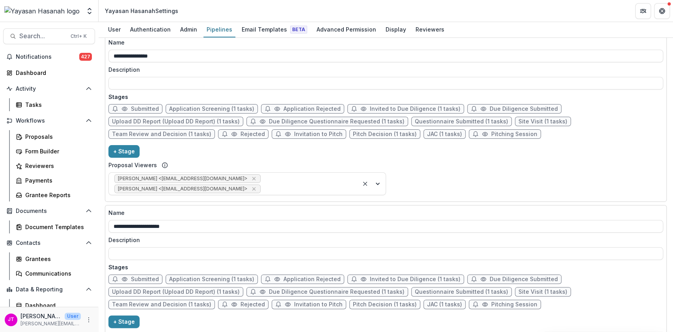
click at [310, 276] on span "Application Rejected" at bounding box center [312, 279] width 57 height 7
select select "******"
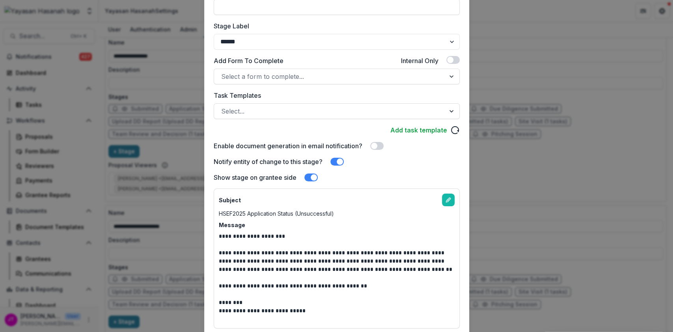
scroll to position [158, 0]
